Goal: Find specific page/section: Find specific page/section

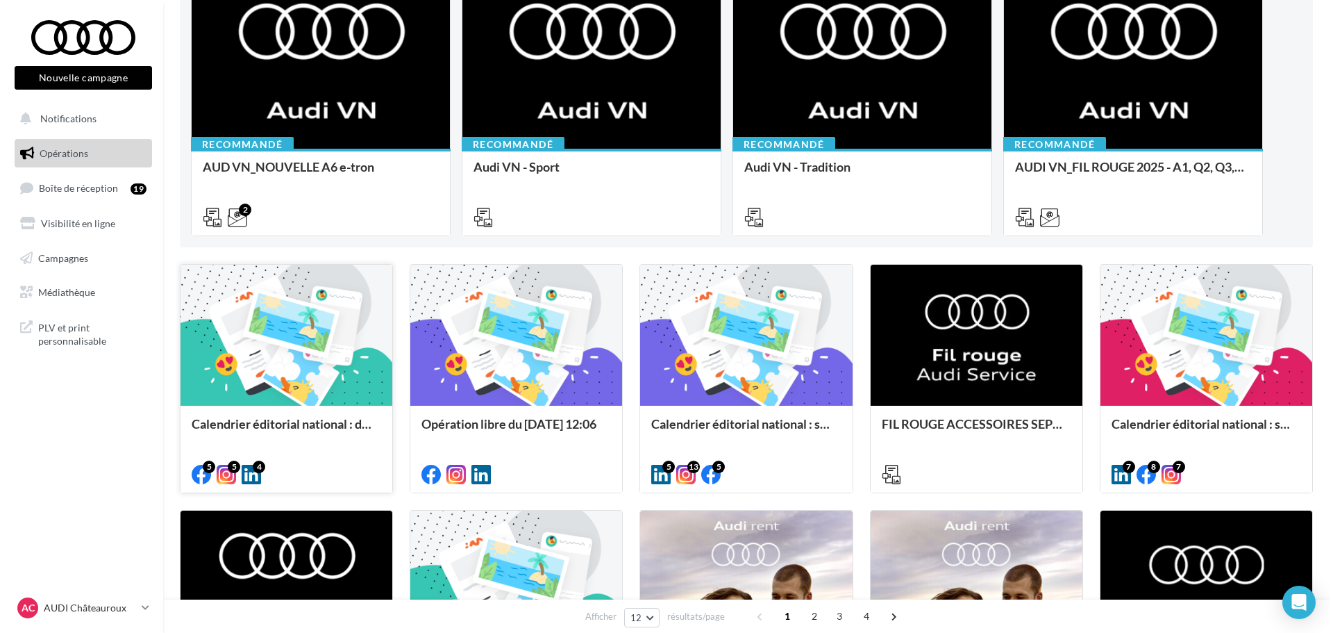
scroll to position [208, 0]
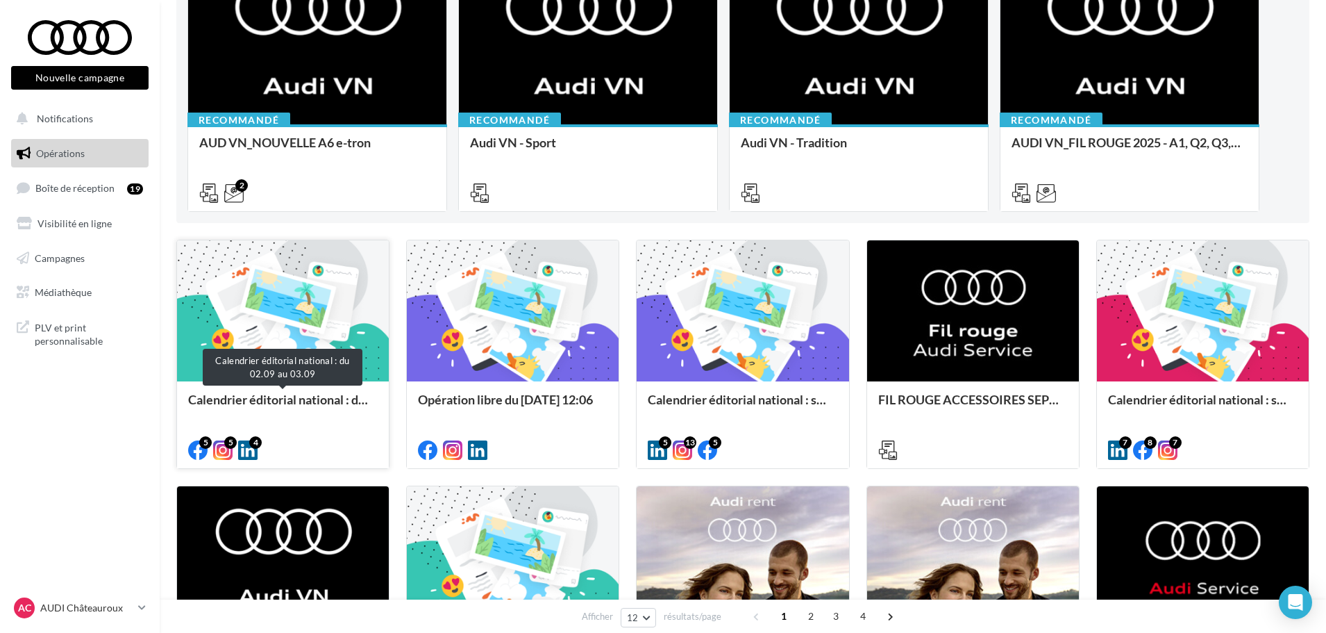
click at [296, 406] on div "Calendrier éditorial national : du 02.09 au 03.09" at bounding box center [283, 406] width 190 height 28
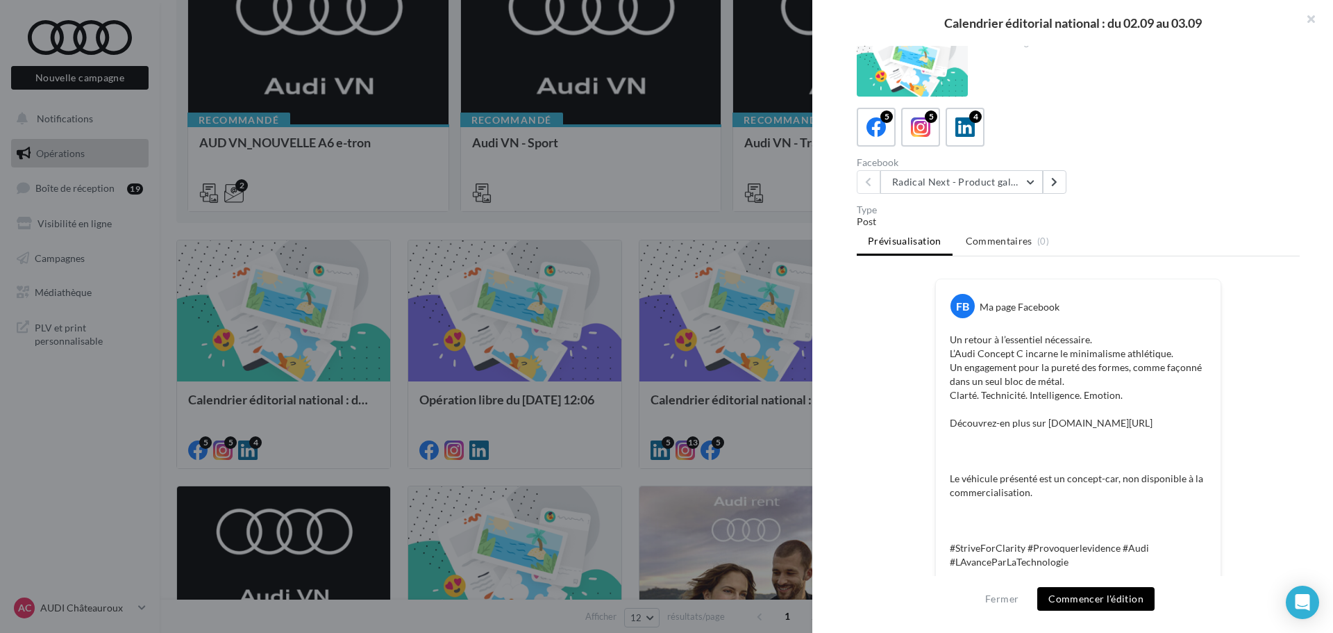
scroll to position [0, 0]
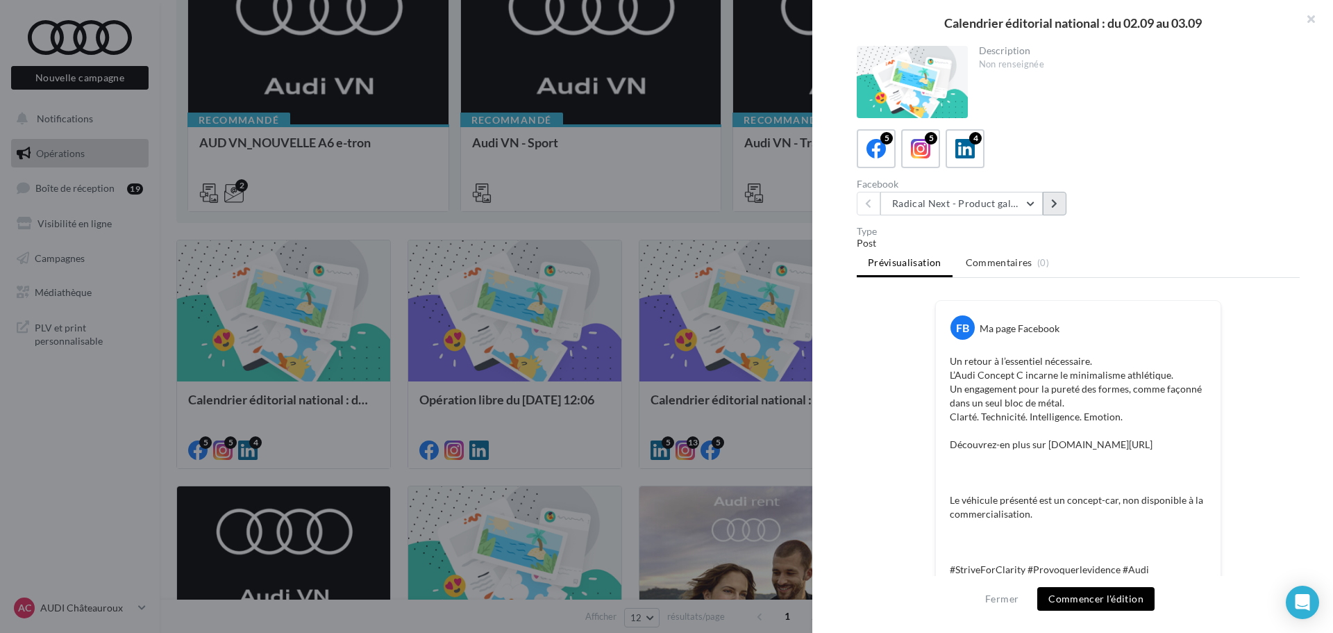
click at [1053, 204] on icon at bounding box center [1054, 204] width 6 height 10
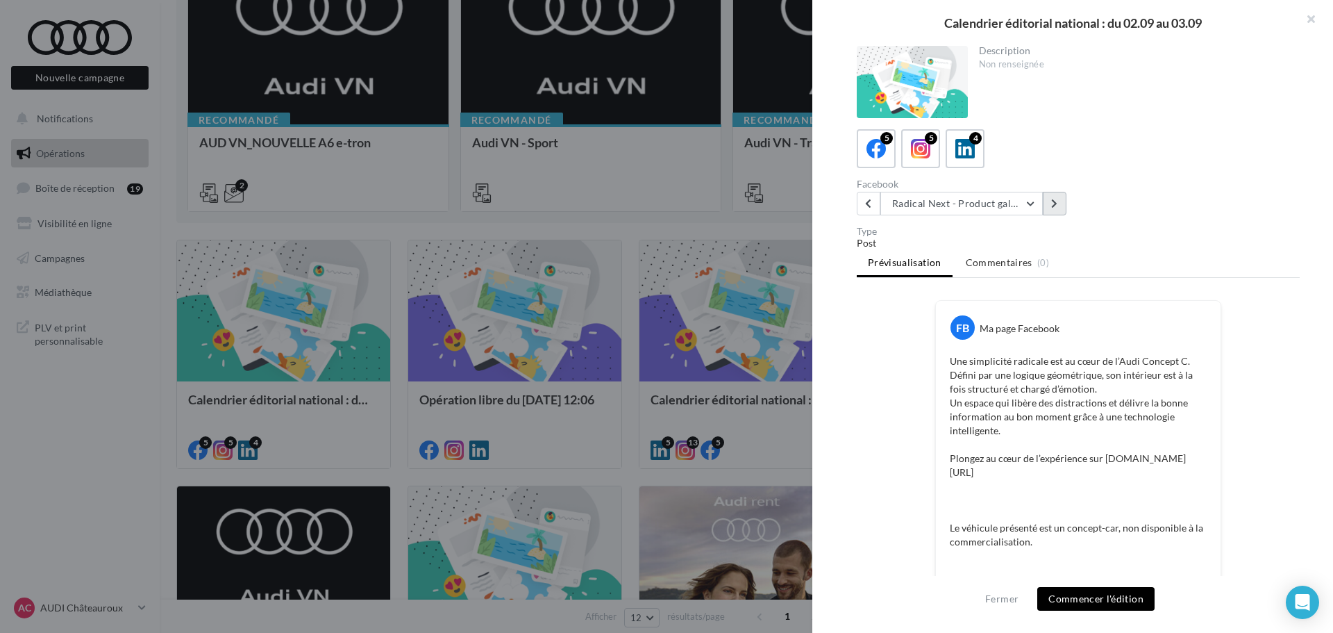
click at [1053, 207] on icon at bounding box center [1054, 204] width 6 height 10
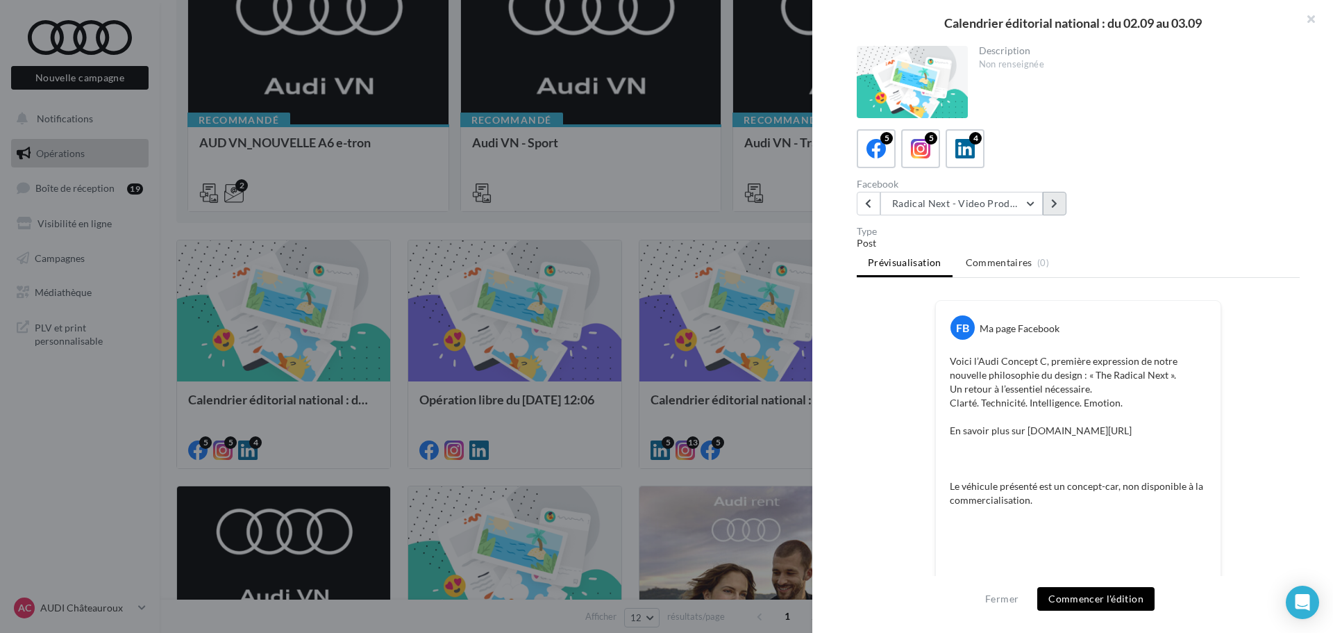
click at [1060, 203] on button at bounding box center [1055, 204] width 24 height 24
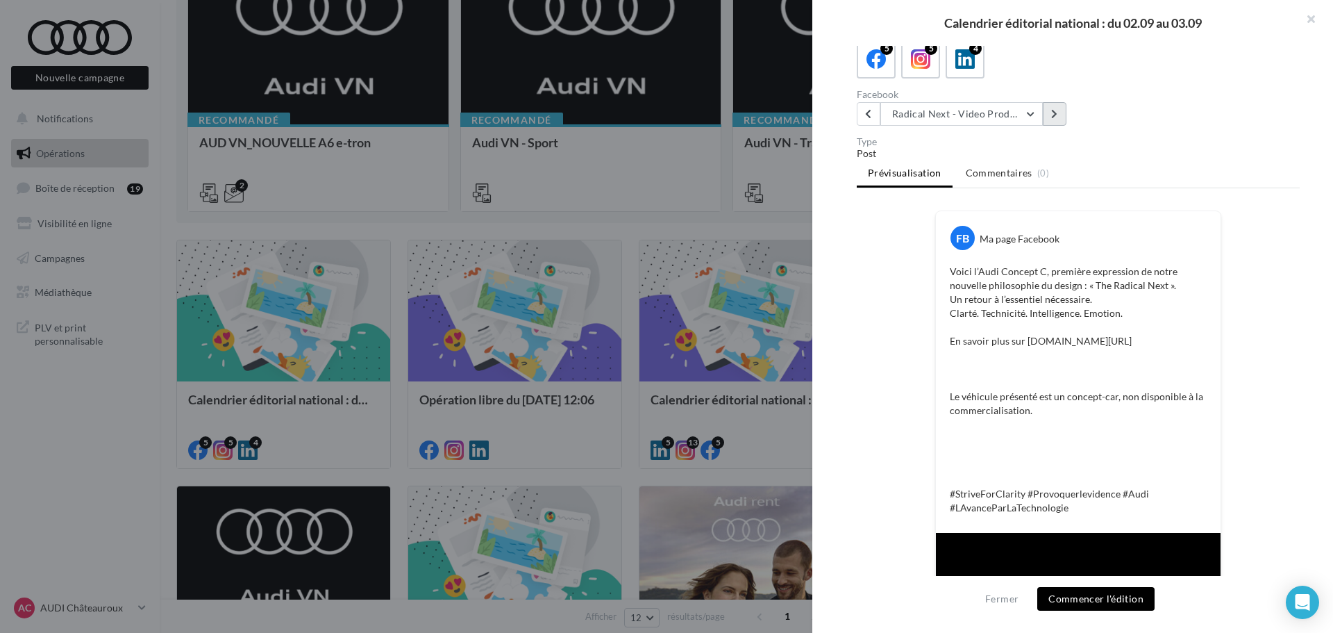
scroll to position [5, 0]
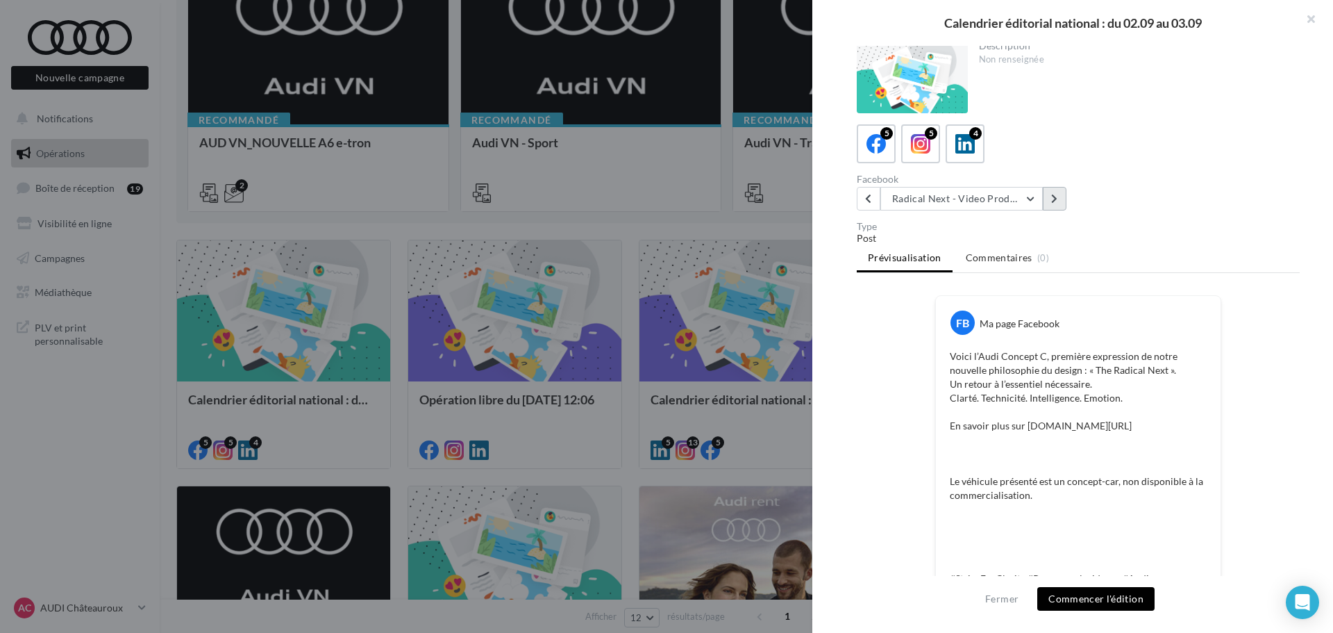
click at [1064, 197] on button at bounding box center [1055, 199] width 24 height 24
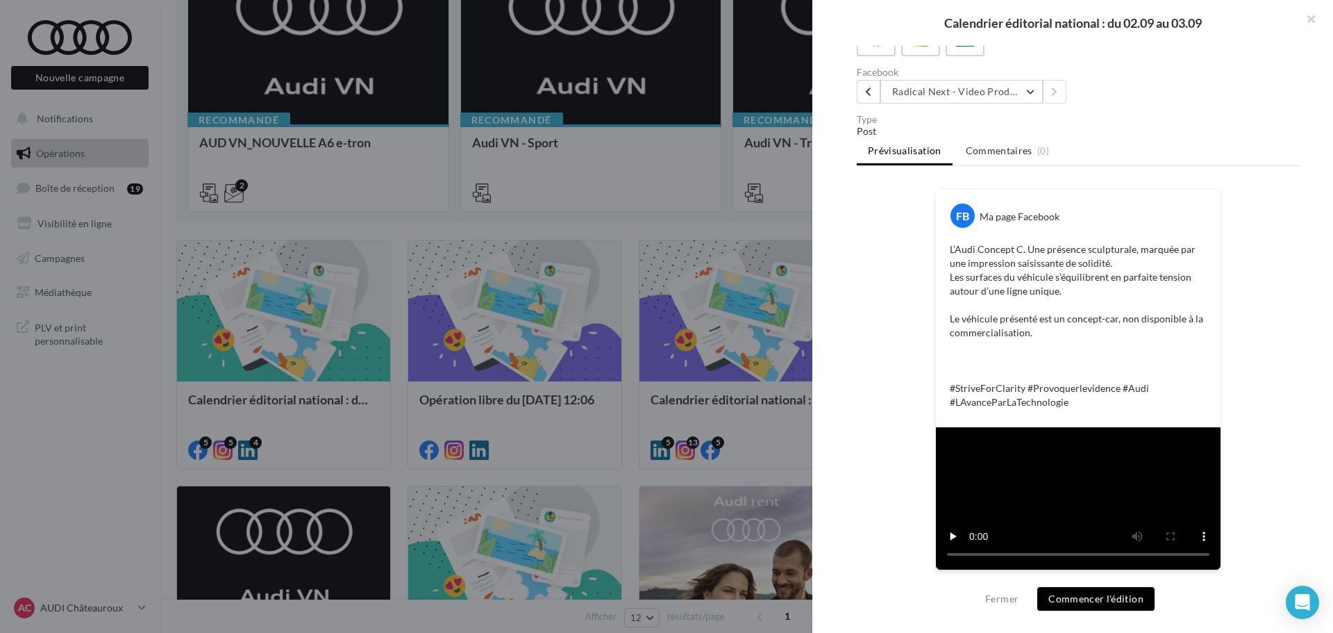
scroll to position [0, 0]
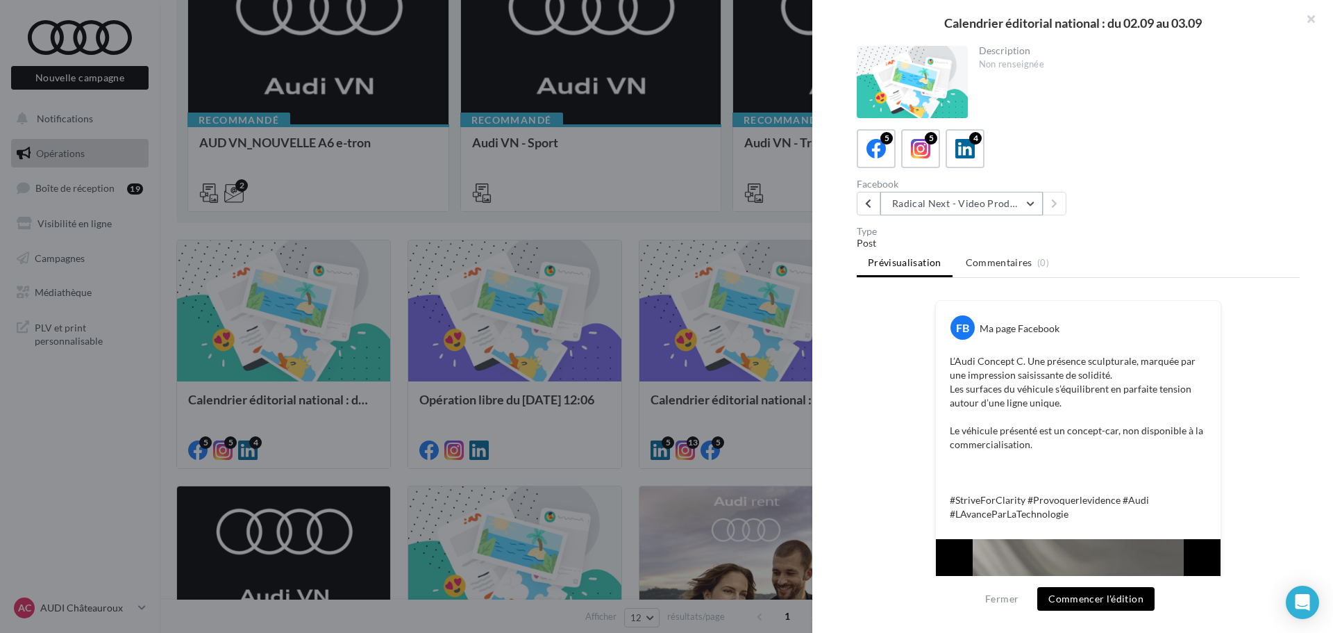
click at [1003, 197] on button "Radical Next - Video Product "Cut Down"" at bounding box center [962, 204] width 163 height 24
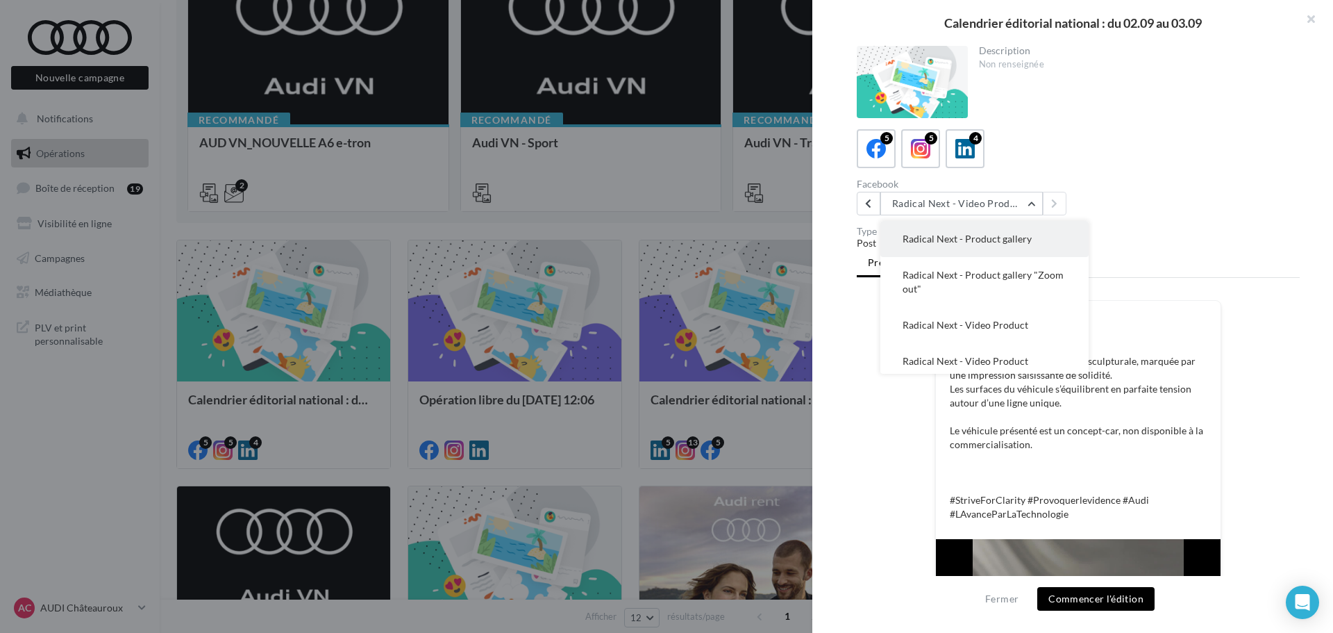
click at [993, 233] on span "Radical Next - Product gallery" at bounding box center [967, 239] width 129 height 12
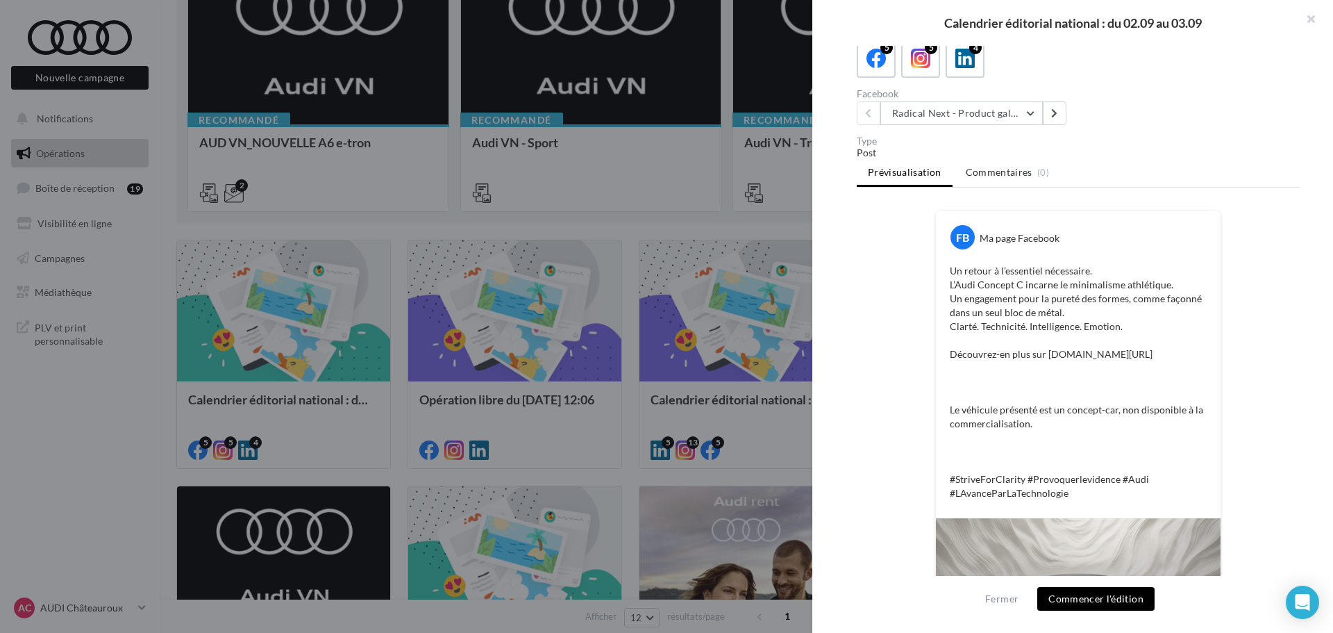
scroll to position [46, 0]
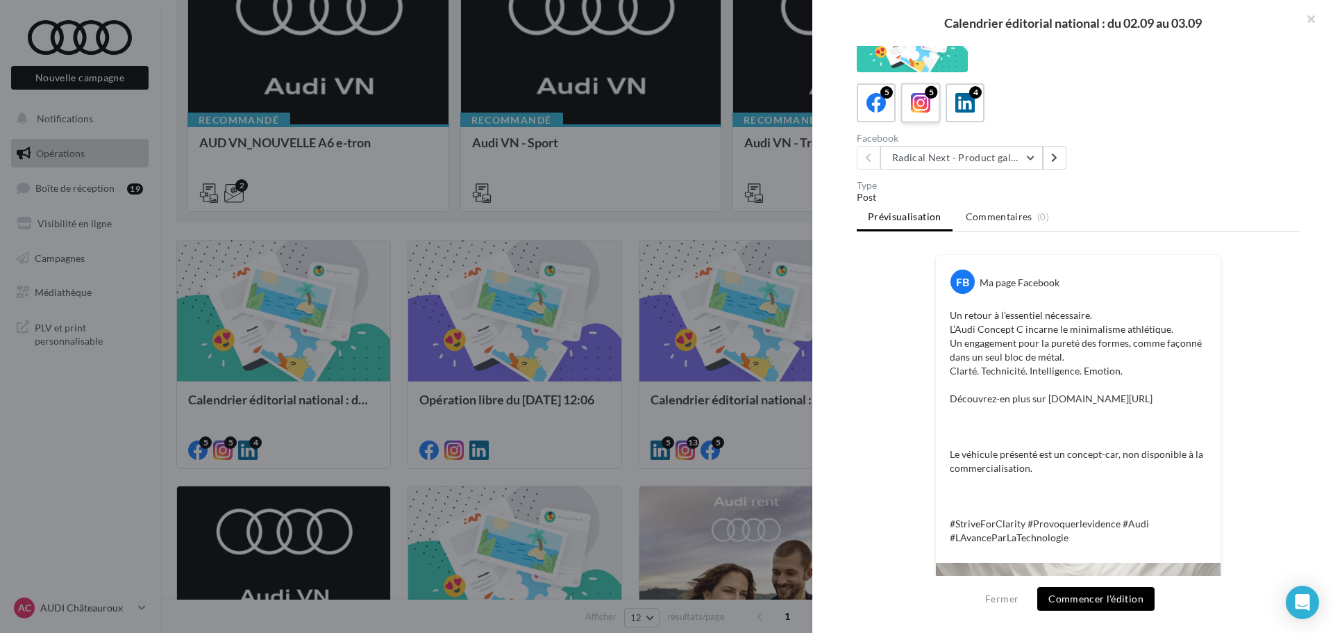
click at [919, 101] on icon at bounding box center [921, 103] width 20 height 20
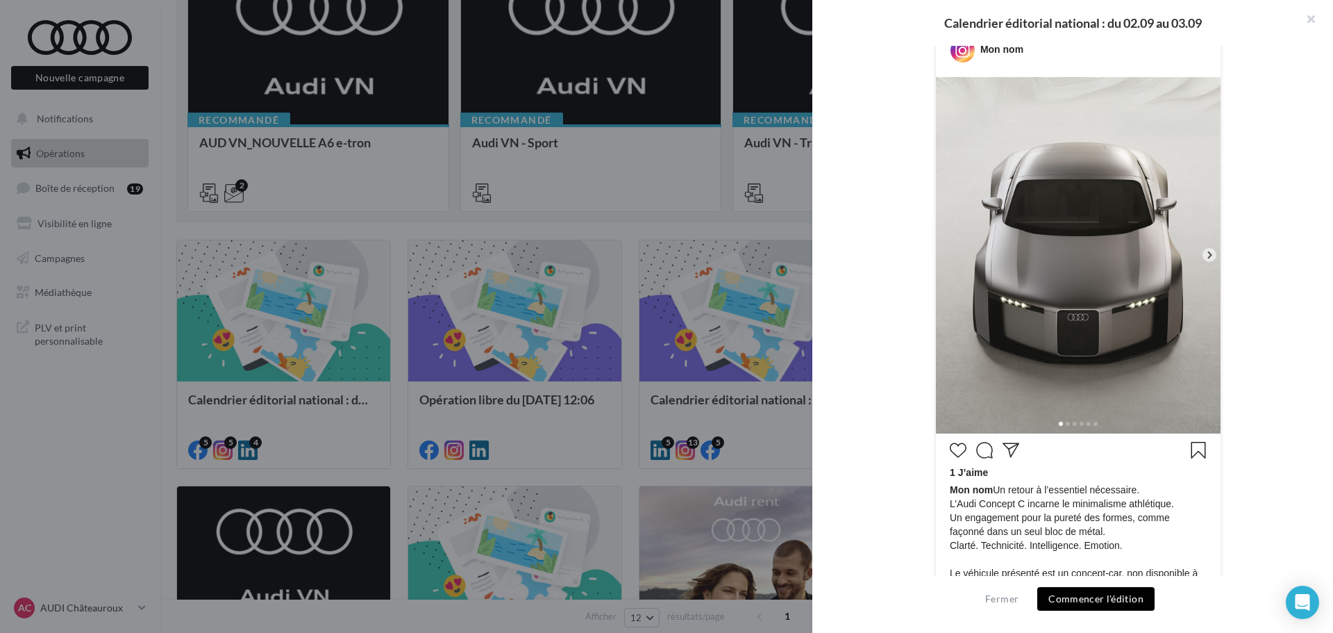
scroll to position [278, 0]
click at [1196, 260] on img at bounding box center [1078, 254] width 285 height 356
click at [1219, 247] on div "Mon nom" at bounding box center [1078, 372] width 443 height 700
click at [1212, 252] on icon at bounding box center [1209, 253] width 13 height 13
click at [1206, 253] on icon at bounding box center [1209, 253] width 13 height 13
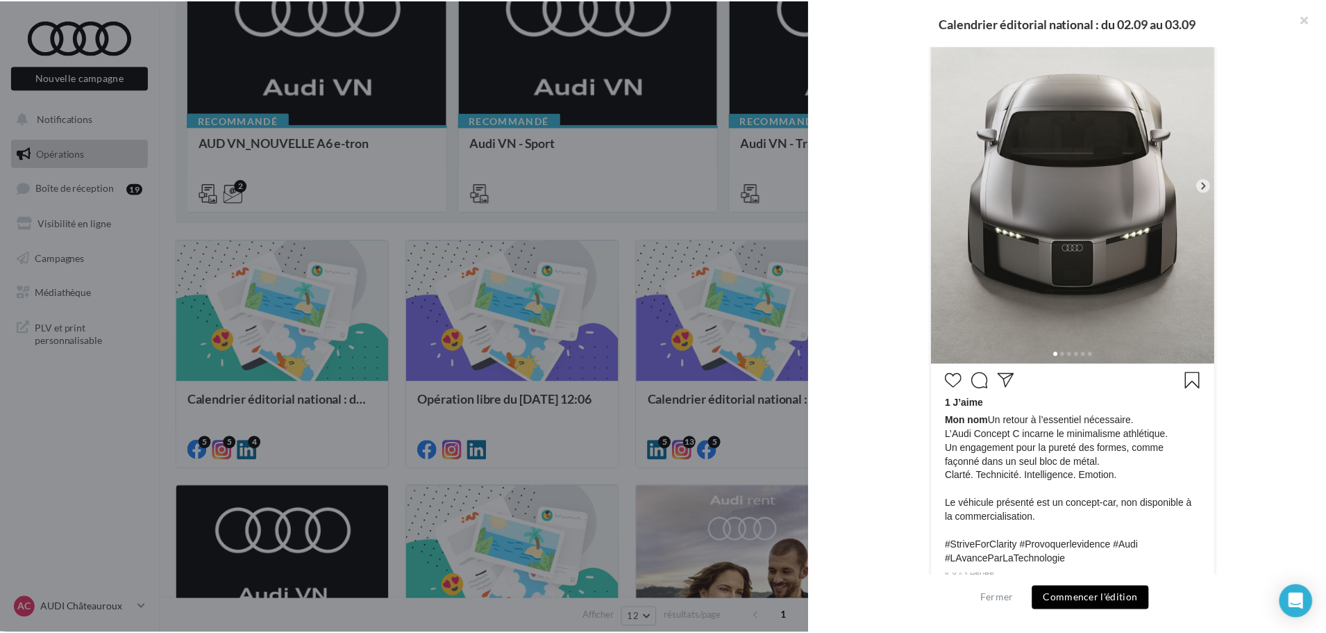
scroll to position [412, 0]
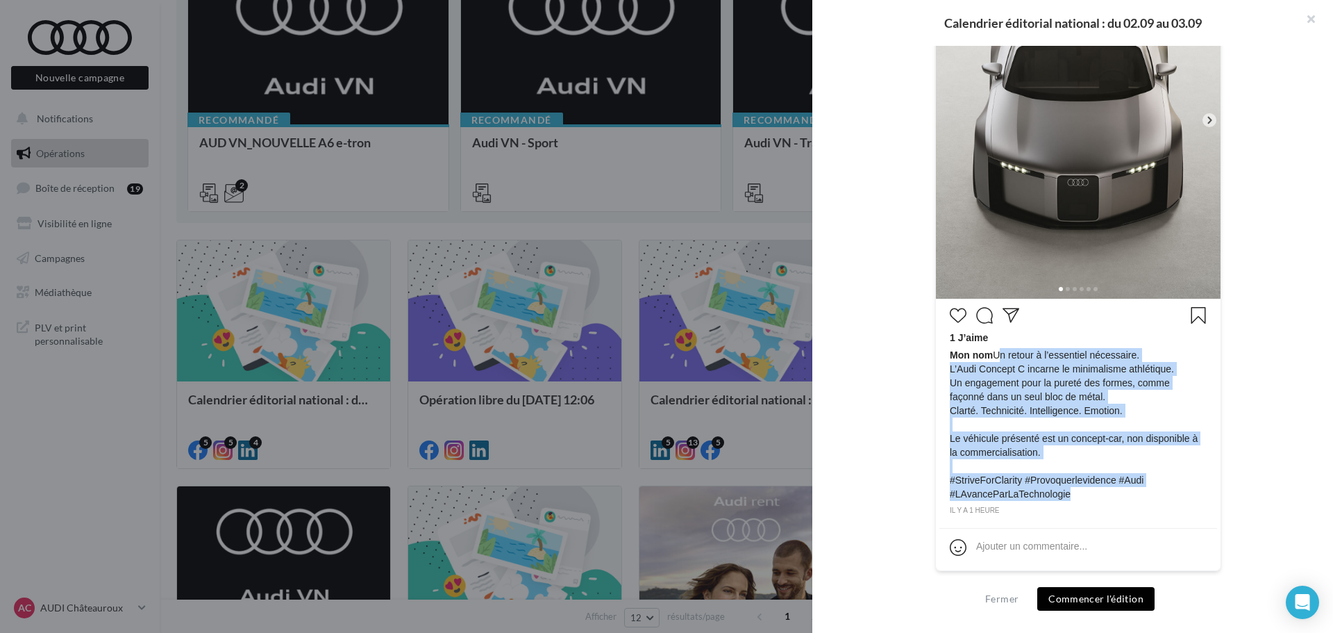
drag, startPoint x: 1079, startPoint y: 491, endPoint x: 992, endPoint y: 358, distance: 158.5
click at [992, 358] on span "Mon nom Un retour à l’essentiel nécessaire. L’Audi Concept C incarne le minimal…" at bounding box center [1078, 424] width 257 height 153
copy span "Un retour à l’essentiel nécessaire. L’Audi Concept C incarne le minimalisme ath…"
click at [1306, 13] on button "button" at bounding box center [1306, 21] width 56 height 42
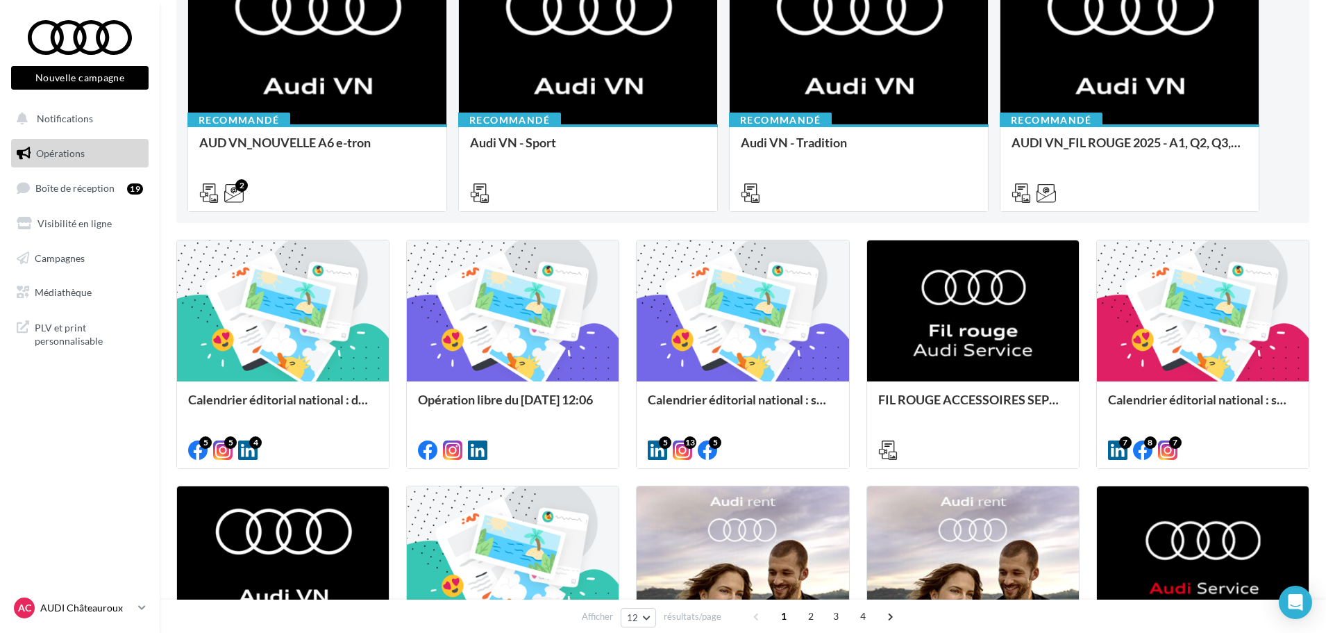
click at [76, 602] on p "AUDI Châteauroux" at bounding box center [86, 608] width 92 height 14
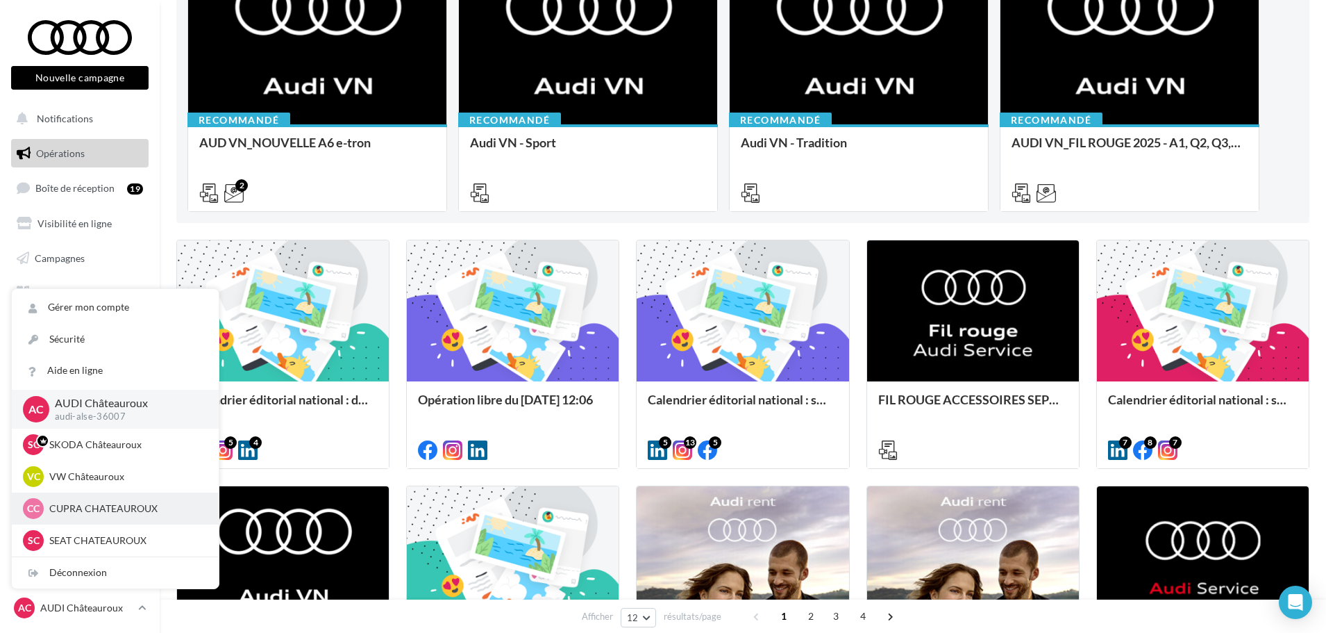
scroll to position [69, 0]
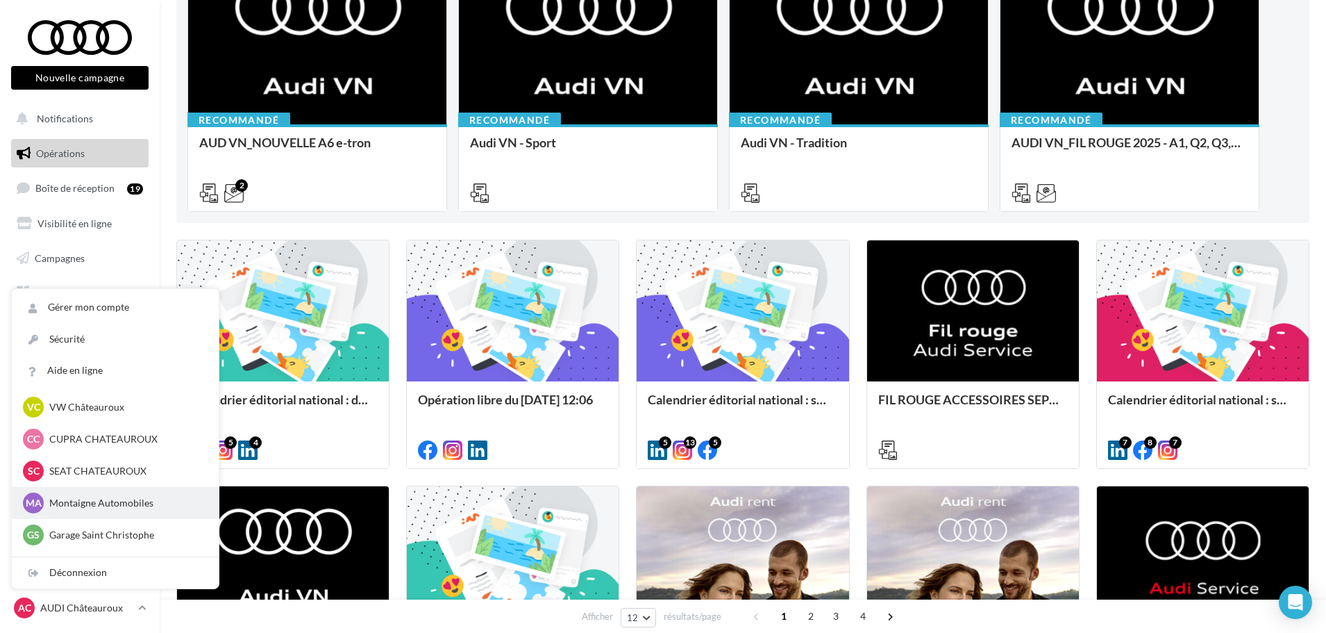
click at [104, 510] on p "Montaigne Automobiles" at bounding box center [125, 503] width 153 height 14
